Goal: Find specific page/section: Find specific page/section

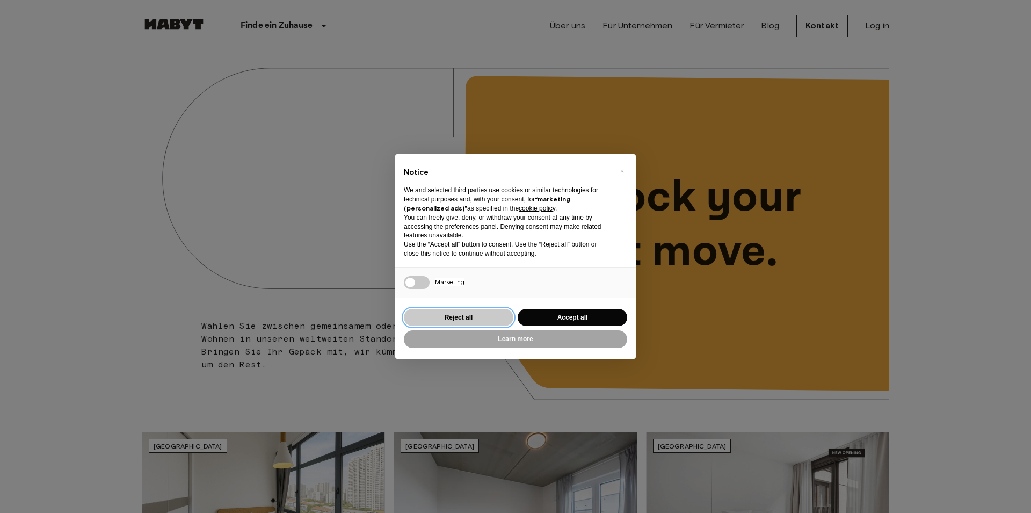
click at [493, 322] on button "Reject all" at bounding box center [459, 318] width 110 height 18
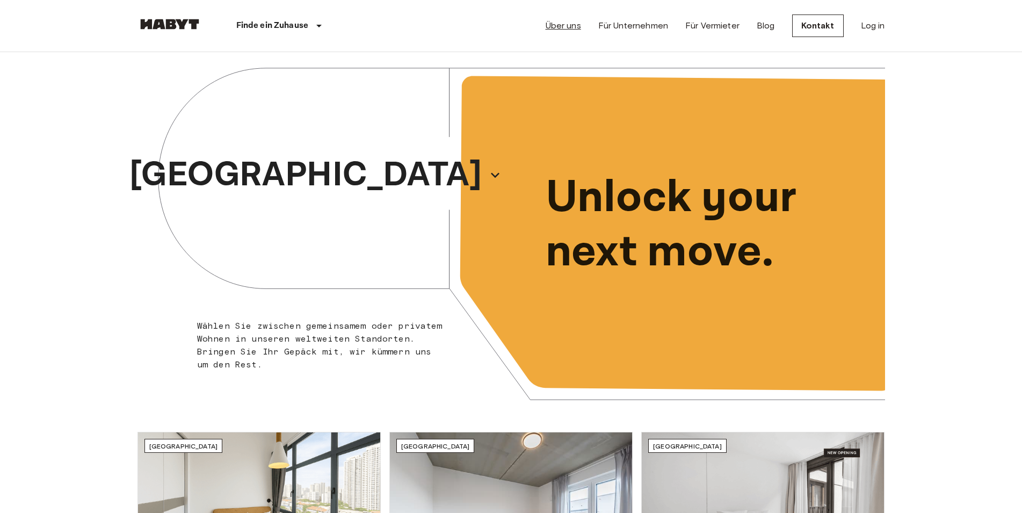
click at [579, 32] on link "Über uns" at bounding box center [563, 25] width 35 height 13
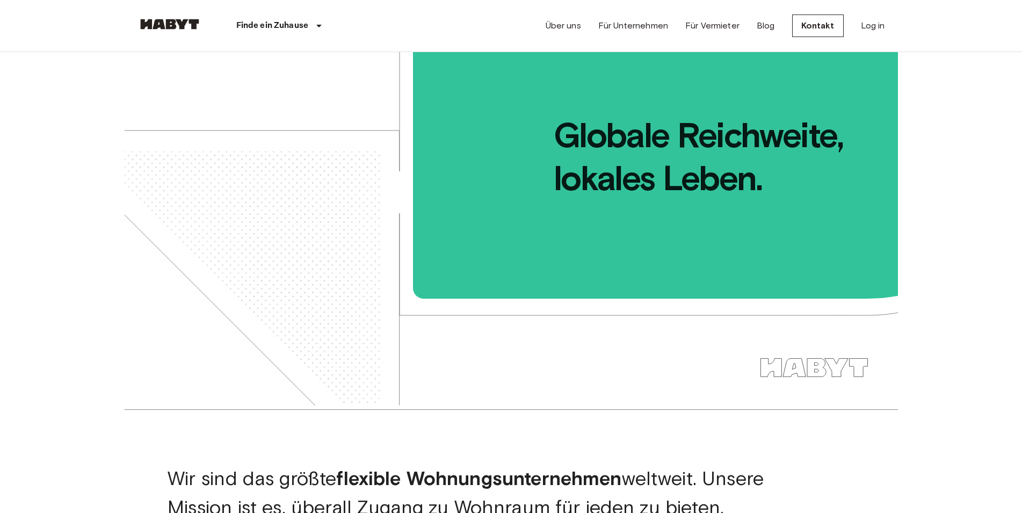
scroll to position [164, 0]
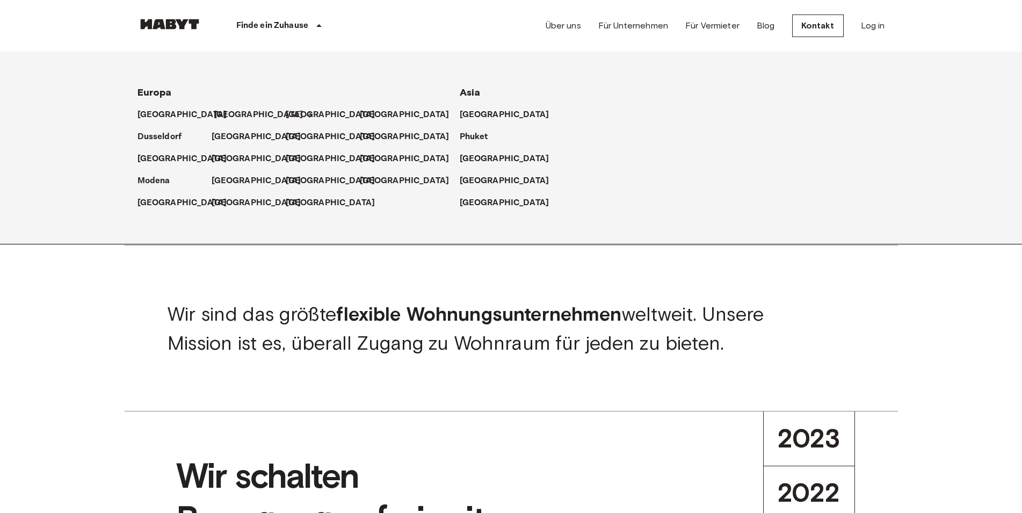
click at [217, 113] on p "[GEOGRAPHIC_DATA]" at bounding box center [259, 114] width 90 height 13
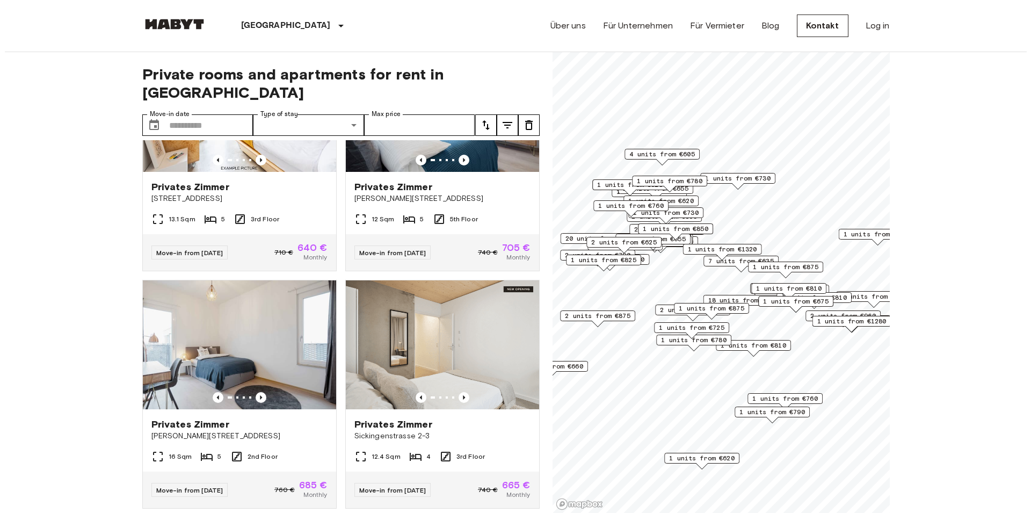
scroll to position [1653, 0]
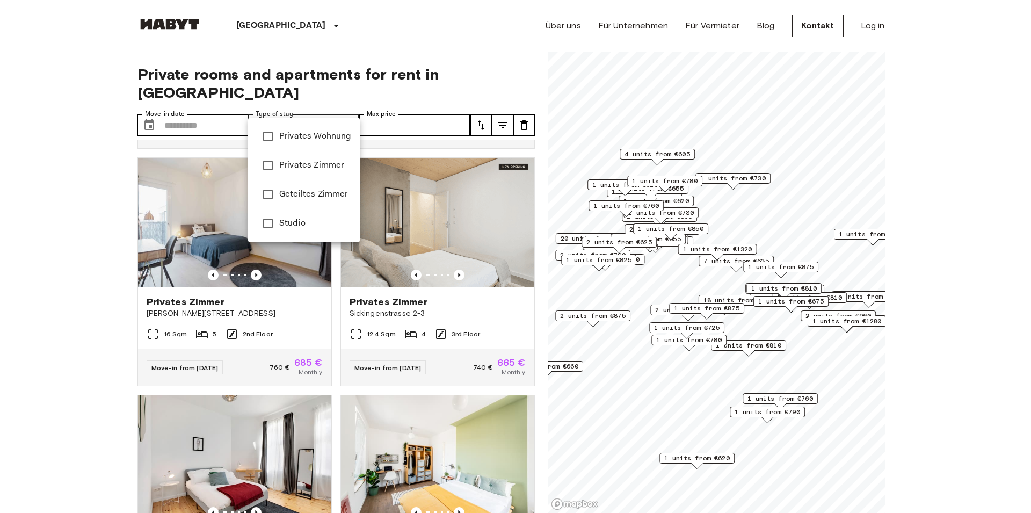
type input "**********"
